Goal: Navigation & Orientation: Find specific page/section

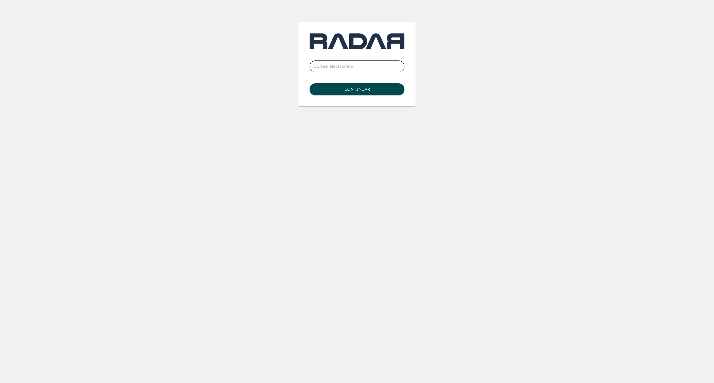
type input "[EMAIL_ADDRESS][DOMAIN_NAME]"
click at [355, 91] on button "Continuar" at bounding box center [357, 89] width 95 height 12
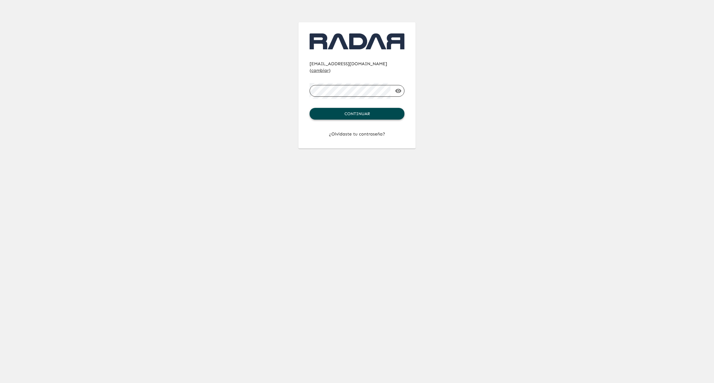
click at [355, 108] on button "Continuar" at bounding box center [357, 114] width 95 height 12
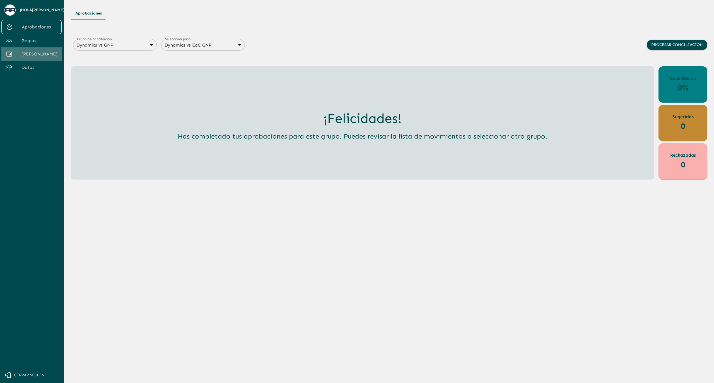
click at [35, 54] on span "[PERSON_NAME]" at bounding box center [39, 54] width 36 height 7
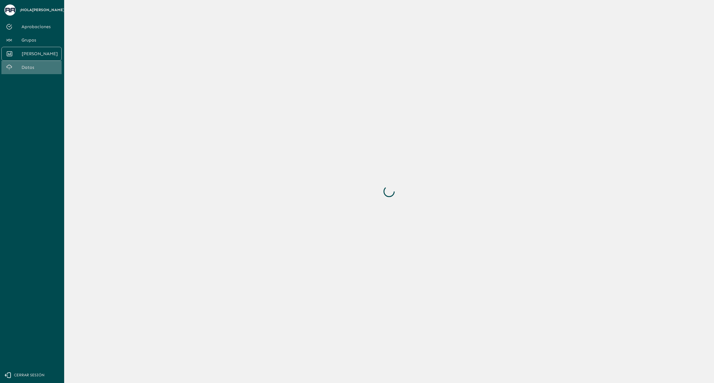
click at [25, 64] on span "Datos" at bounding box center [39, 67] width 36 height 7
click at [34, 35] on link "Grupos" at bounding box center [31, 39] width 60 height 13
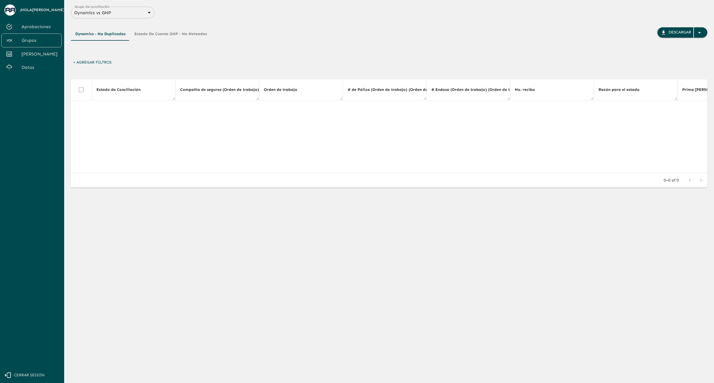
click at [161, 36] on button "Estado de Cuenta GNP - No Neteados" at bounding box center [170, 33] width 81 height 13
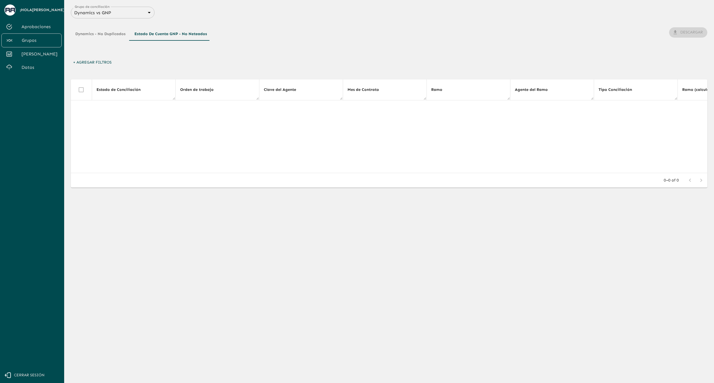
click at [113, 36] on button "Dynamics - No Duplicados" at bounding box center [100, 33] width 59 height 13
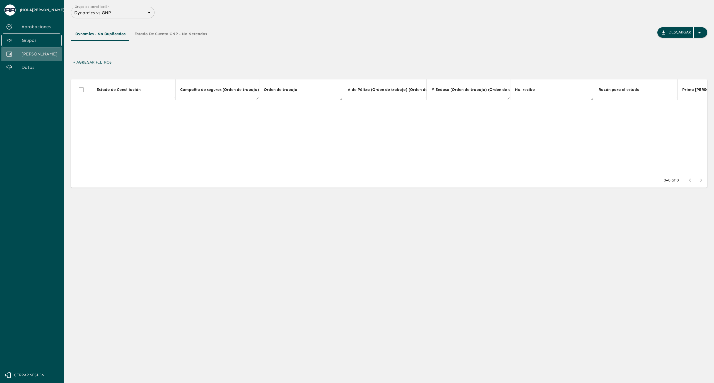
click at [40, 52] on span "[PERSON_NAME]" at bounding box center [39, 54] width 36 height 7
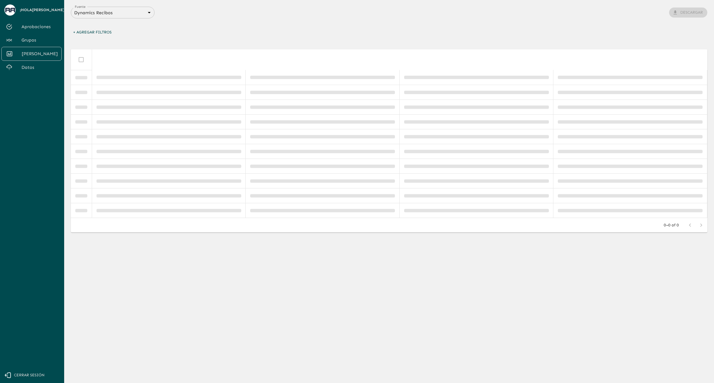
click at [38, 26] on span "Aprobaciones" at bounding box center [39, 26] width 36 height 7
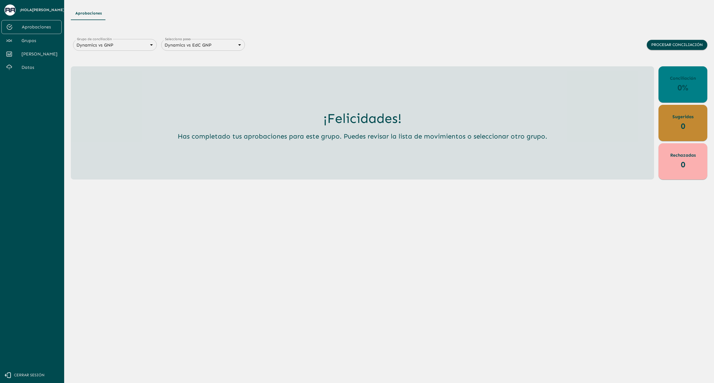
click at [23, 375] on span "Cerrar sesión" at bounding box center [29, 375] width 31 height 7
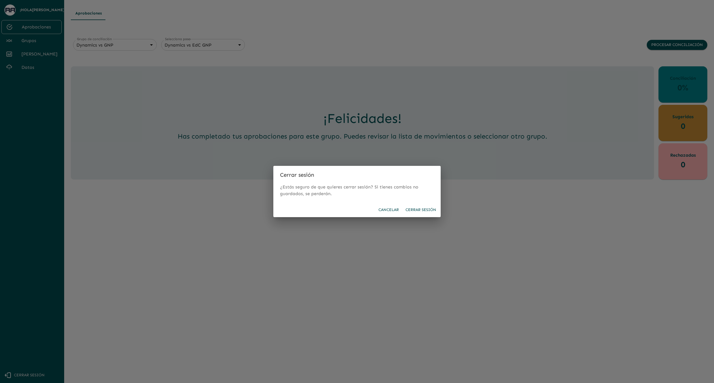
click at [422, 210] on button "Cerrar sesión" at bounding box center [420, 210] width 35 height 10
